Goal: Task Accomplishment & Management: Manage account settings

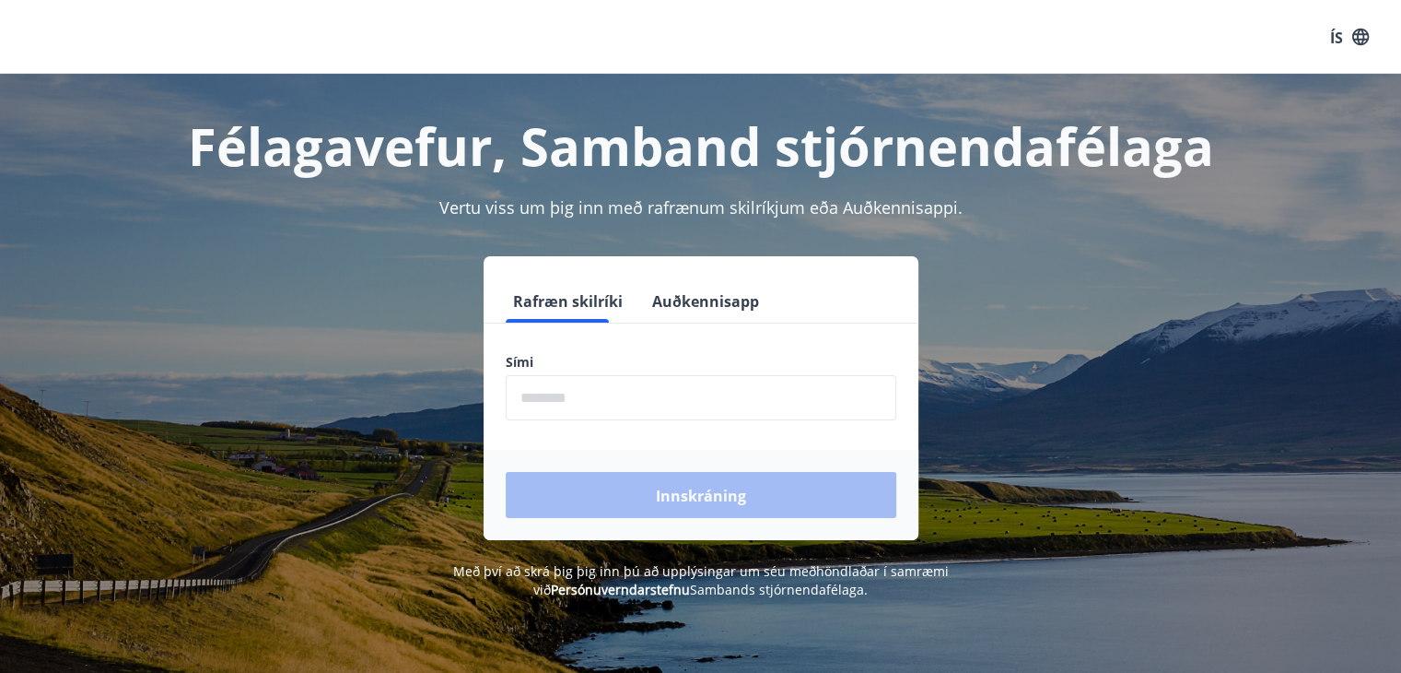
click at [654, 396] on input "phone" at bounding box center [701, 397] width 391 height 45
type input "********"
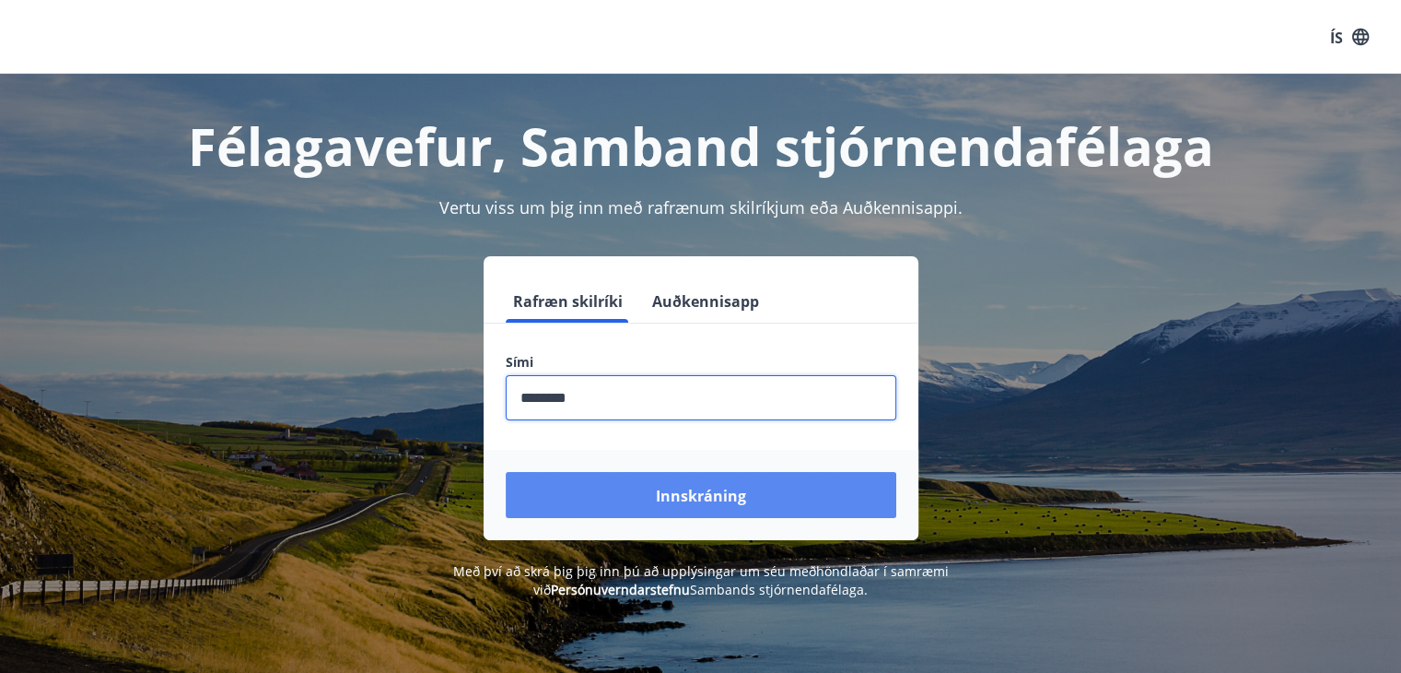
click at [694, 497] on font "Innskráning" at bounding box center [701, 496] width 90 height 20
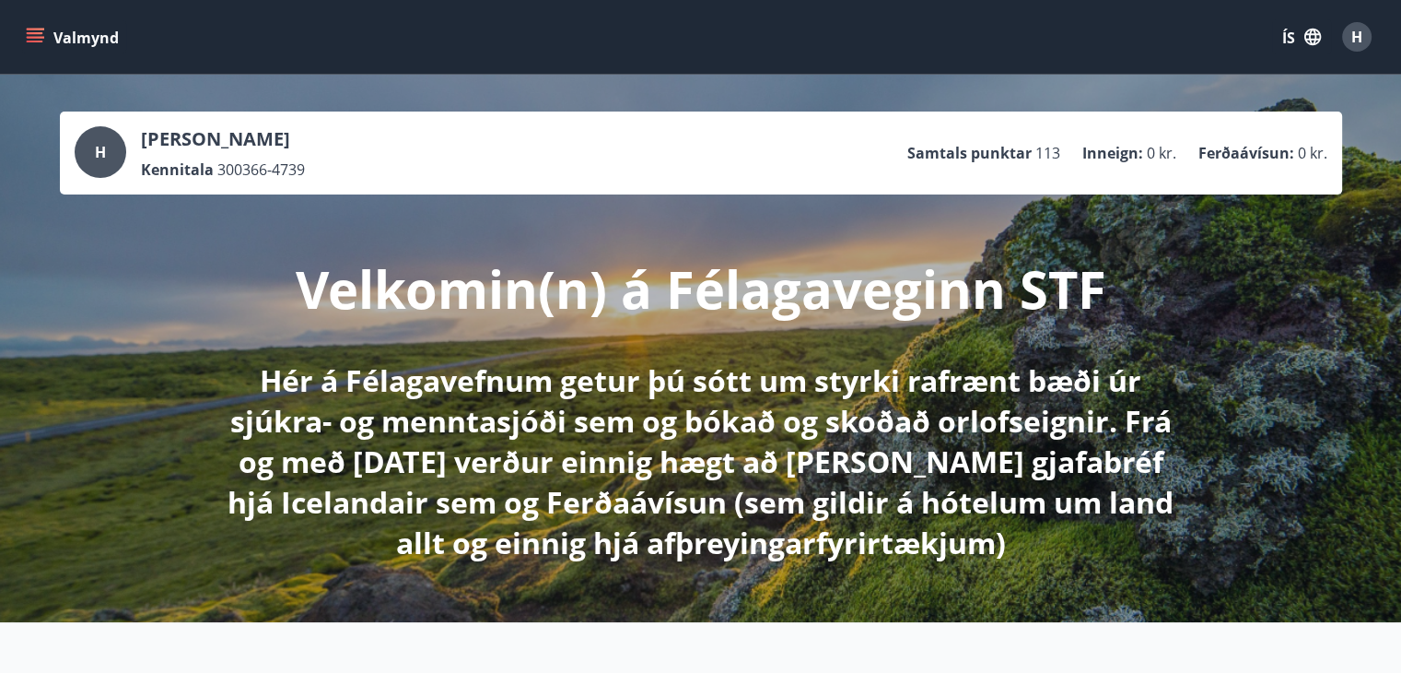
click at [41, 34] on icon "matseðill" at bounding box center [35, 37] width 18 height 18
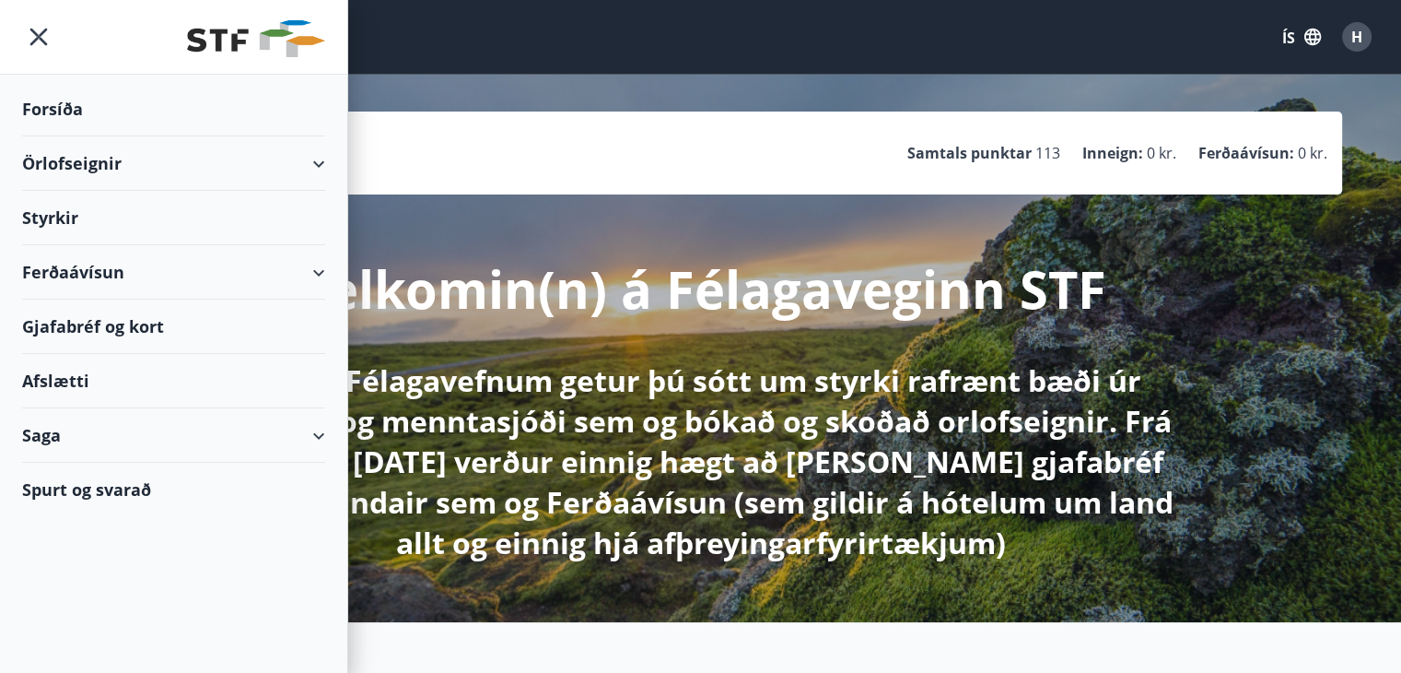
click at [317, 162] on div "Örlofseignir" at bounding box center [173, 163] width 303 height 54
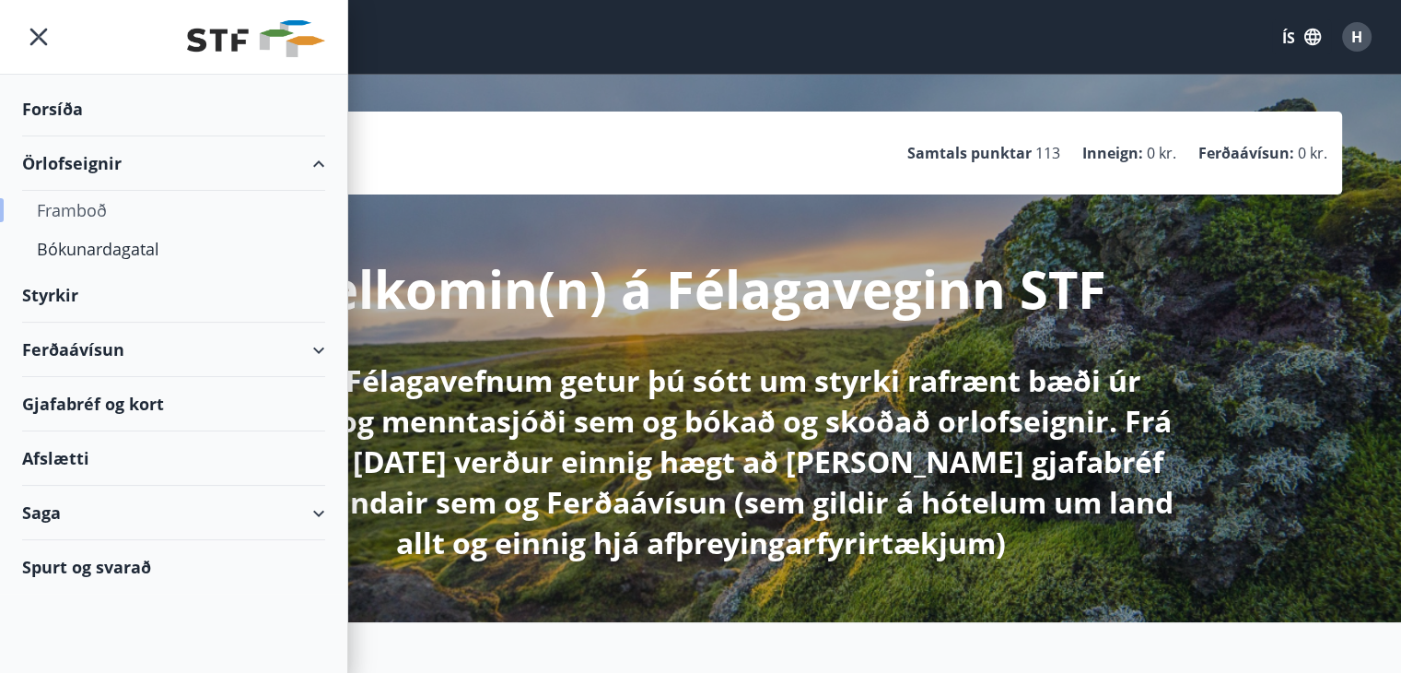
click at [68, 205] on font "Framboð" at bounding box center [72, 210] width 70 height 22
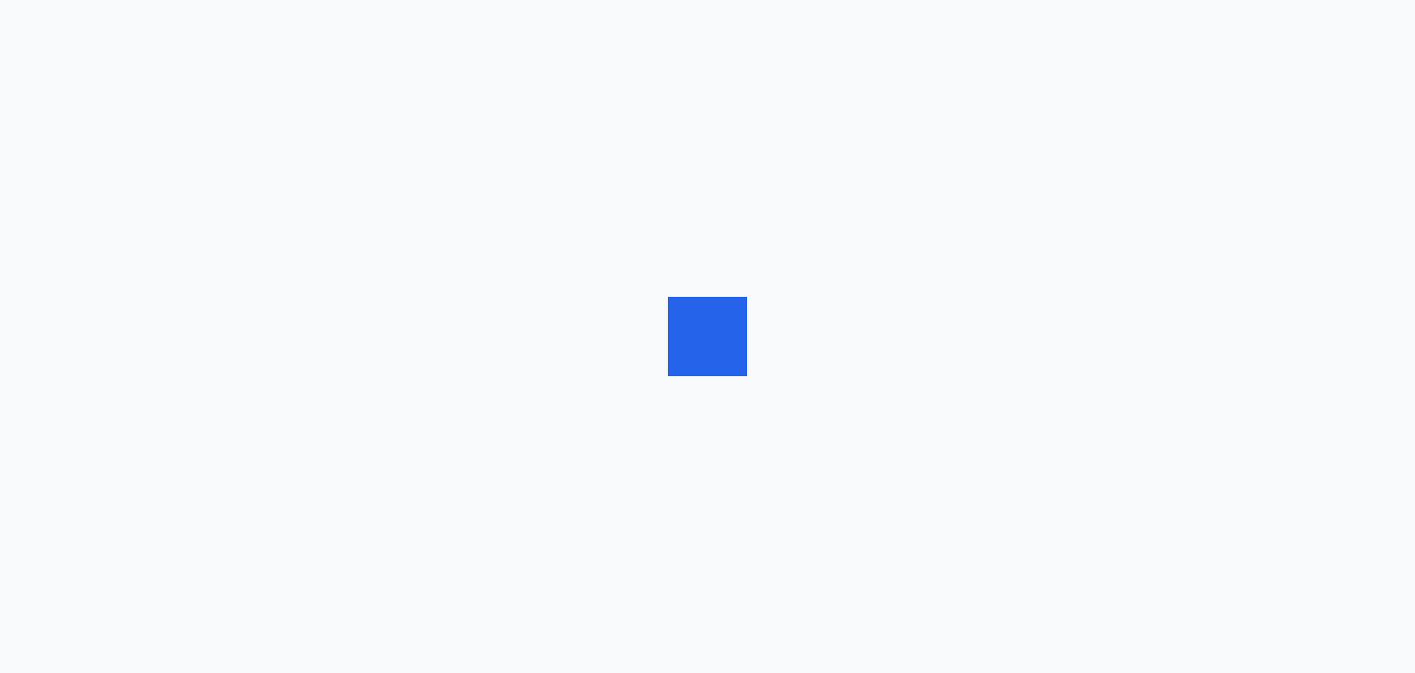
click at [68, 204] on div at bounding box center [707, 336] width 1415 height 673
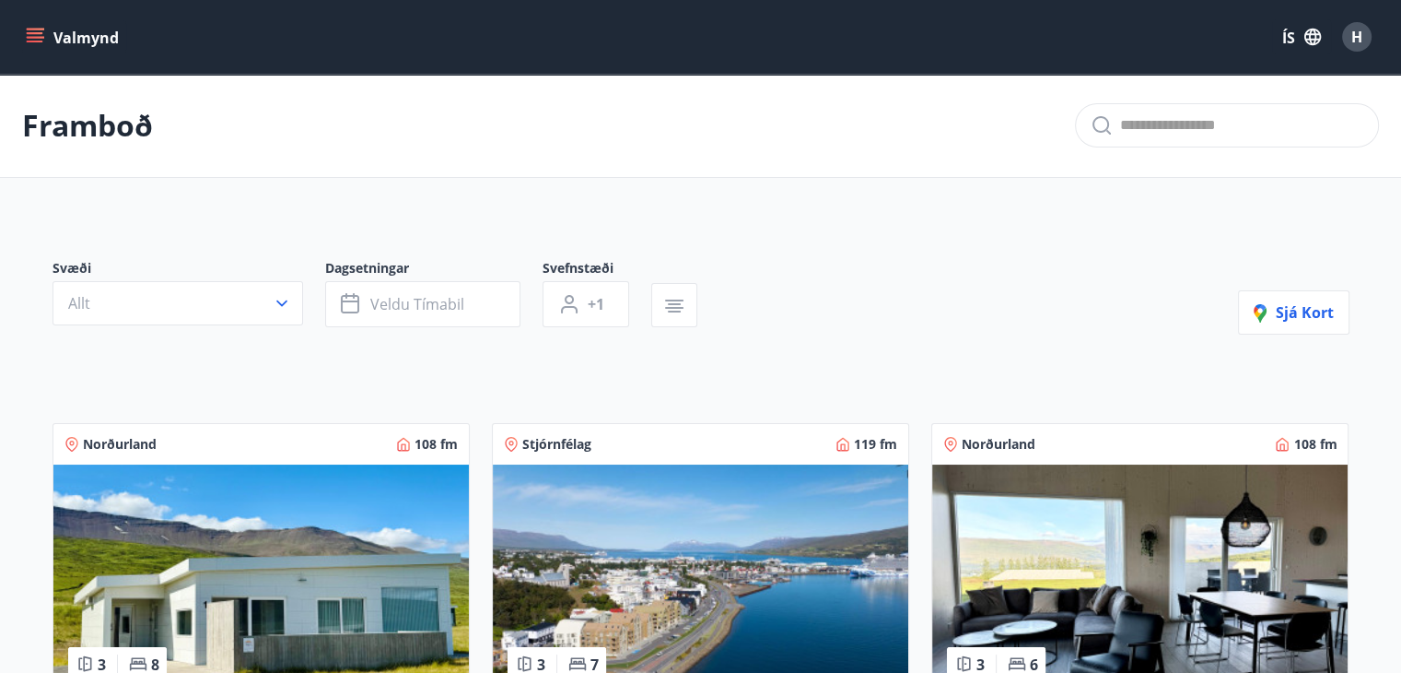
click at [100, 442] on font "Norðurland" at bounding box center [120, 444] width 74 height 18
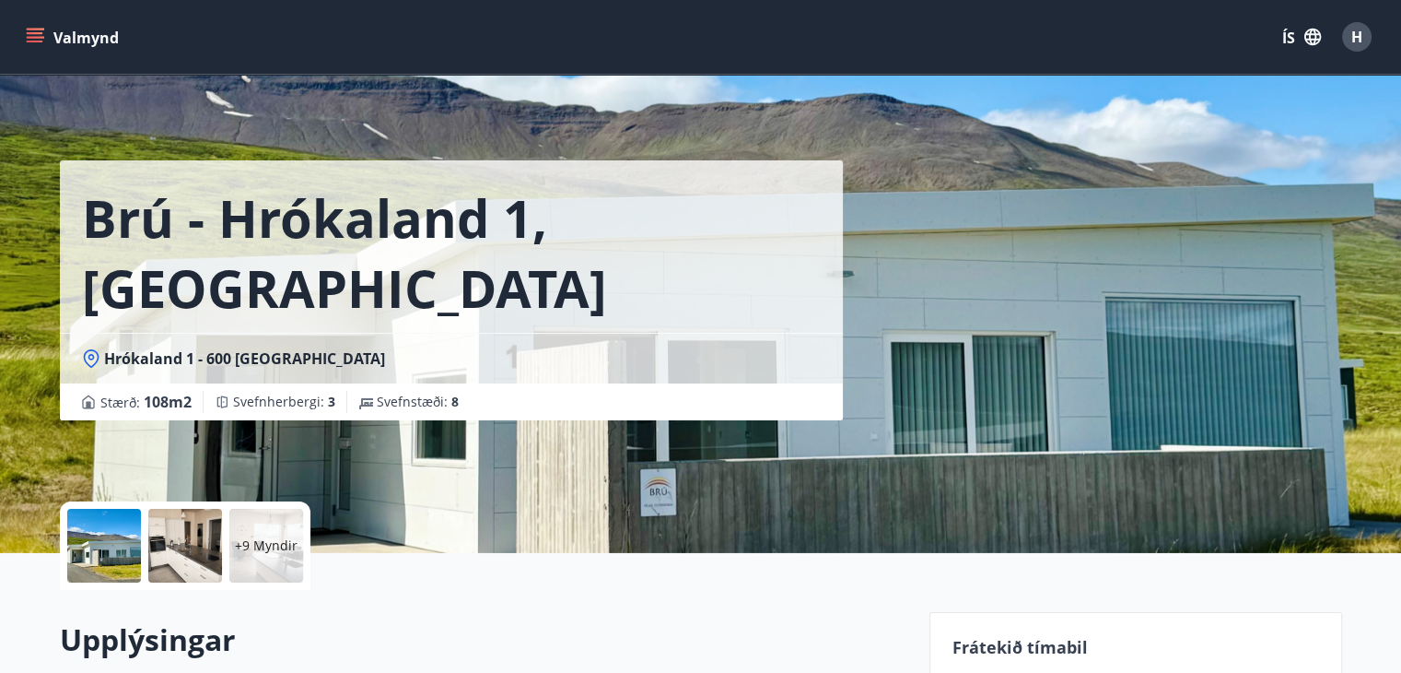
click at [36, 35] on icon "matseðill" at bounding box center [35, 37] width 18 height 18
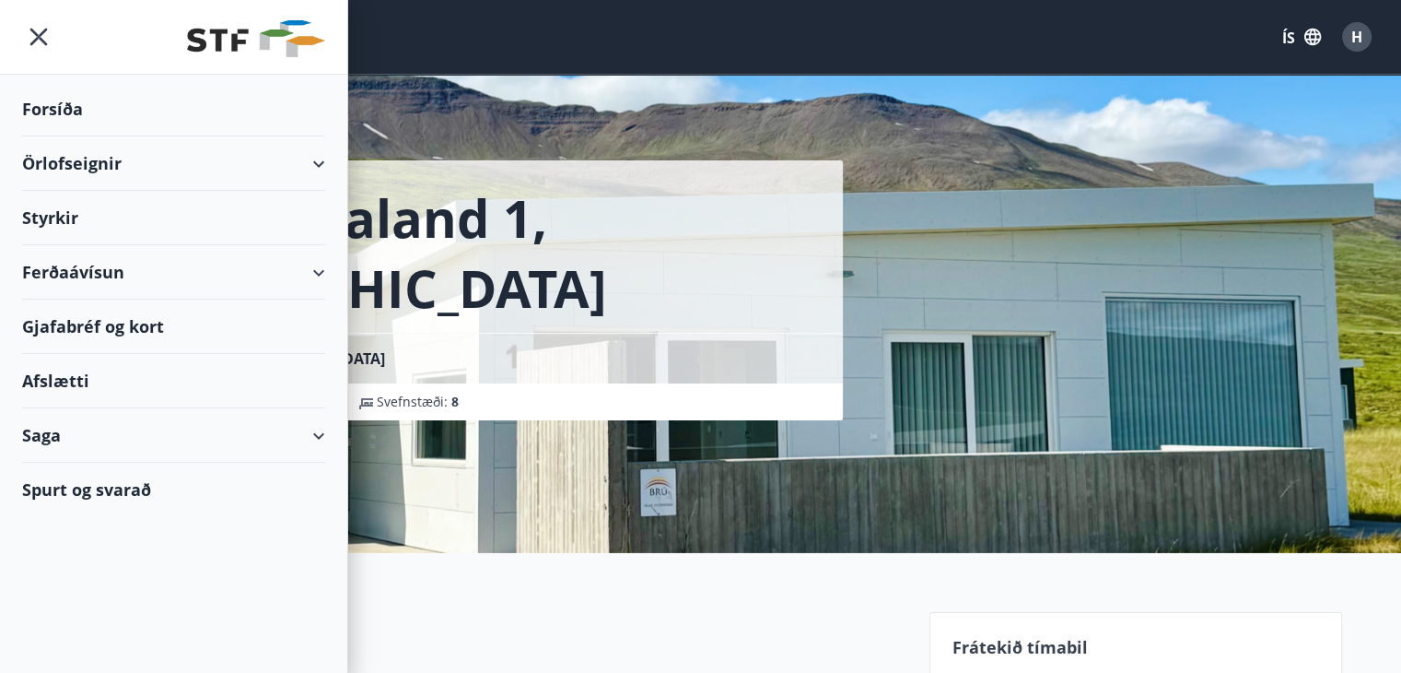
click at [313, 162] on div "Örlofseignir" at bounding box center [173, 163] width 303 height 54
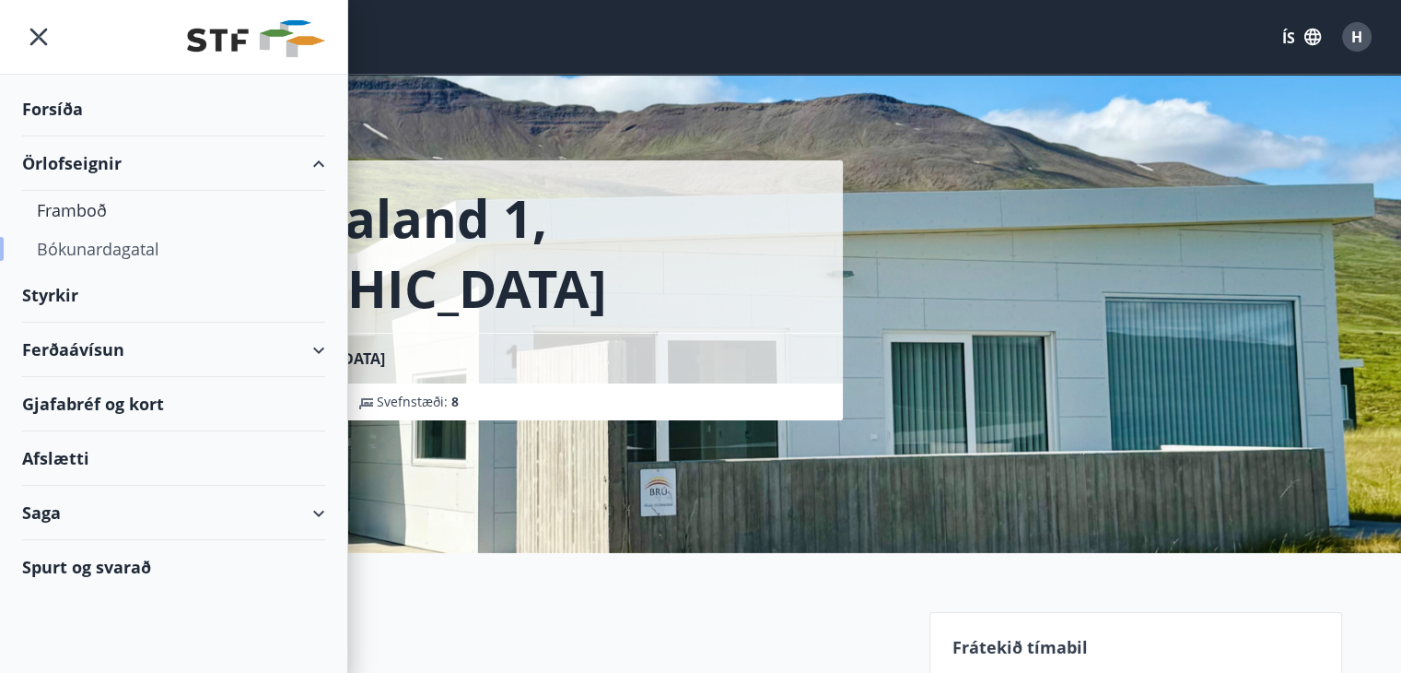
click at [63, 248] on font "Bókunardagatal" at bounding box center [98, 249] width 123 height 22
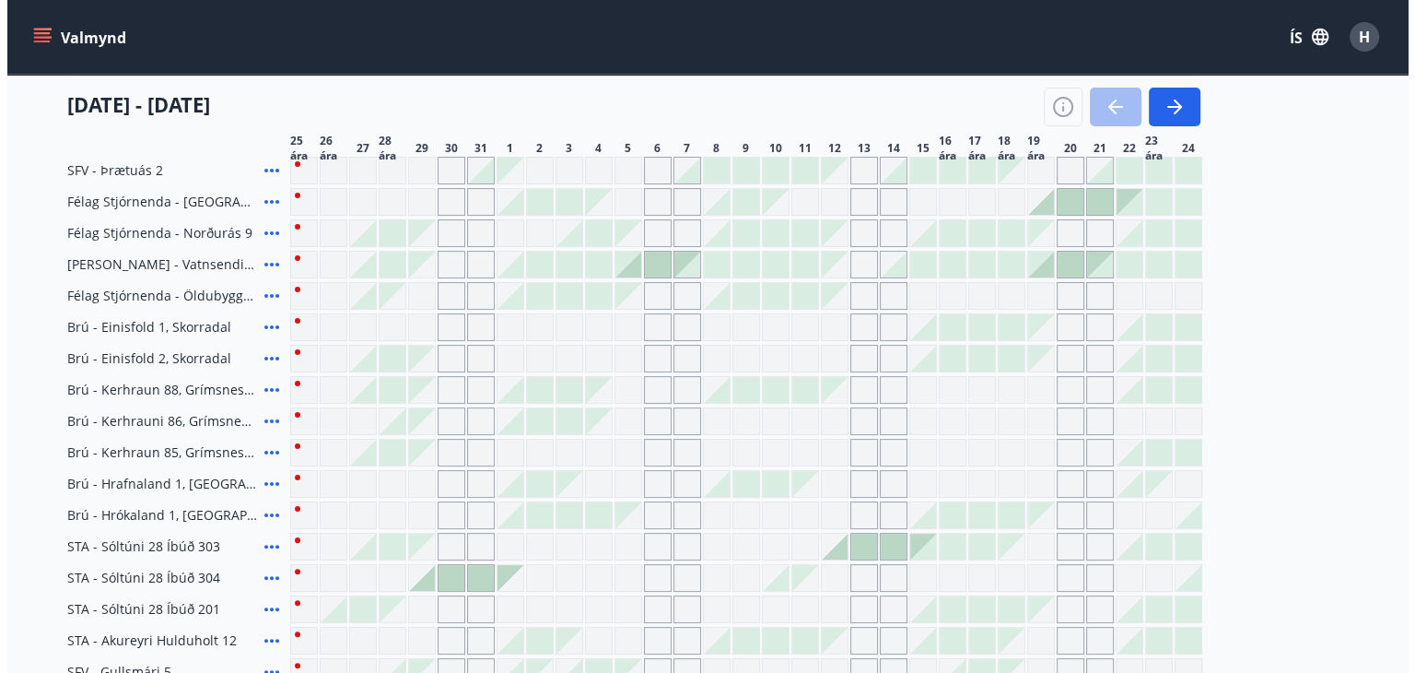
scroll to position [369, 0]
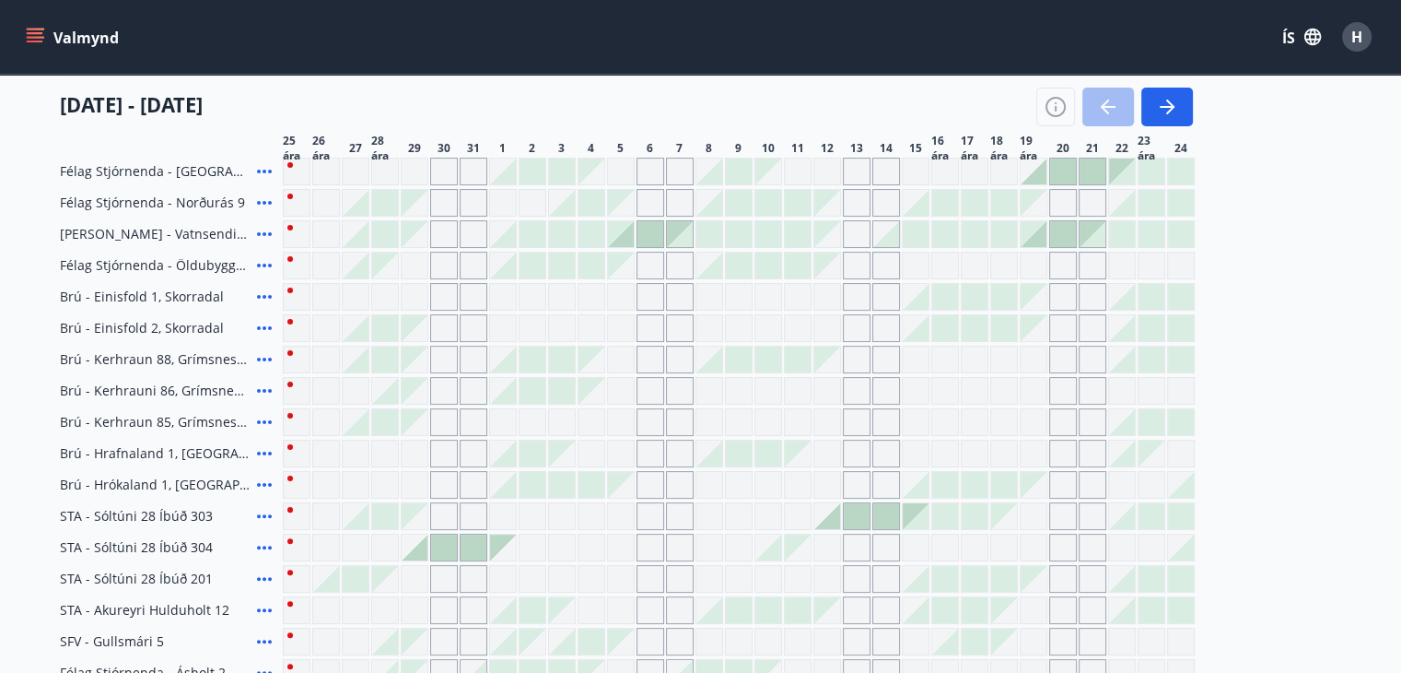
click at [1286, 38] on font "ÍS" at bounding box center [1288, 38] width 13 height 20
click at [1349, 38] on div "H" at bounding box center [1356, 36] width 29 height 29
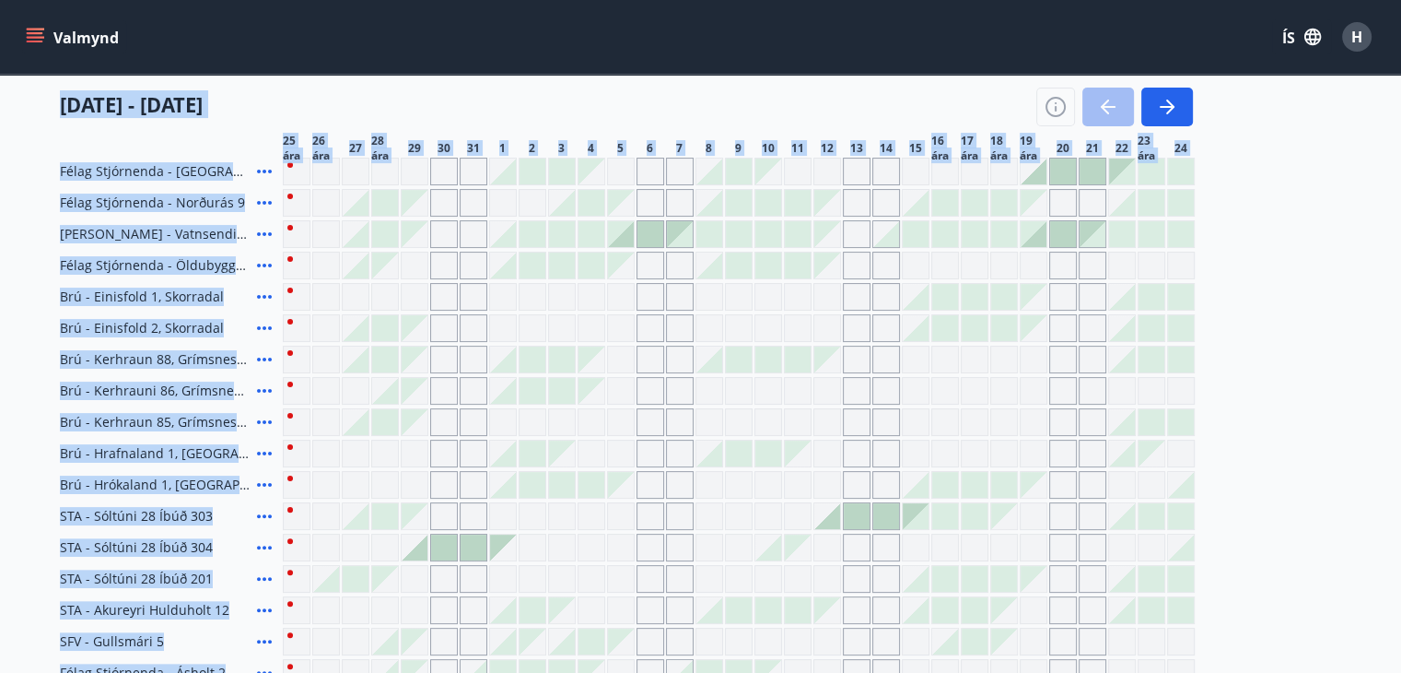
click at [1352, 38] on font "H" at bounding box center [1357, 37] width 11 height 20
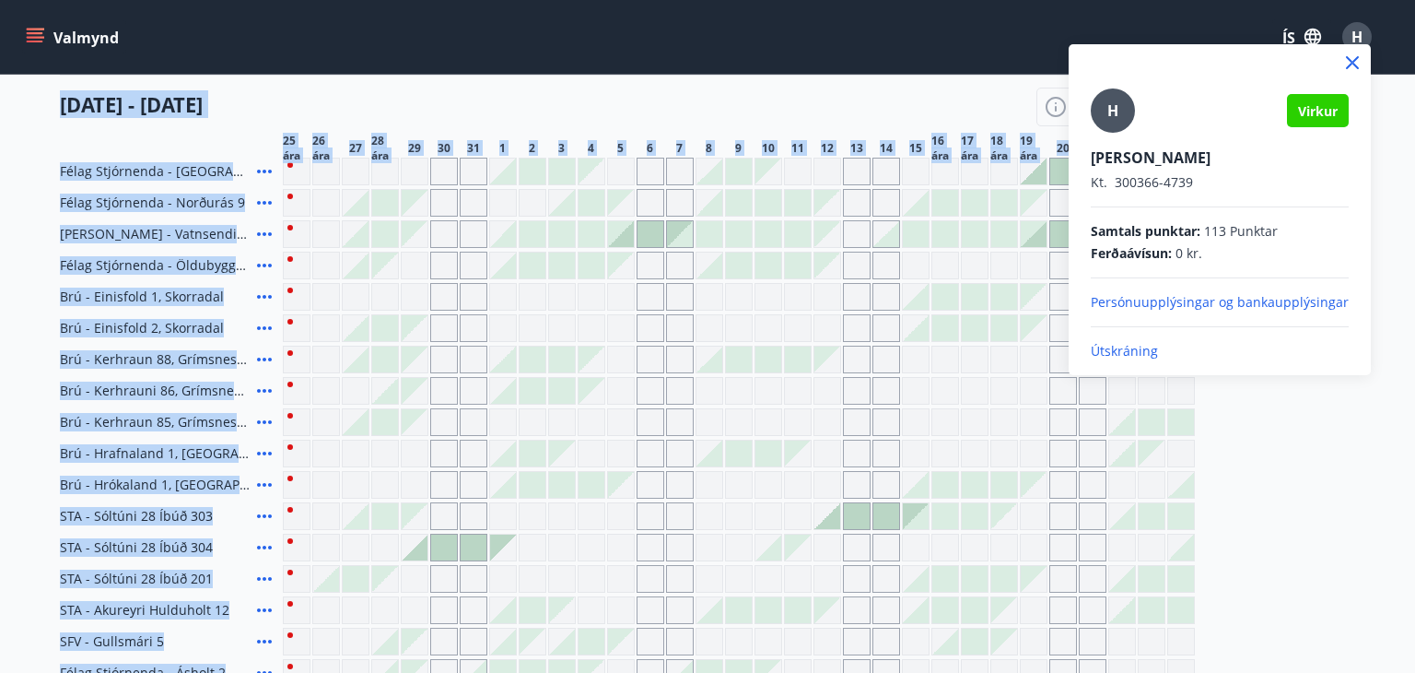
click at [1112, 351] on font "Útskráning" at bounding box center [1124, 351] width 67 height 18
